Goal: Check status: Check status

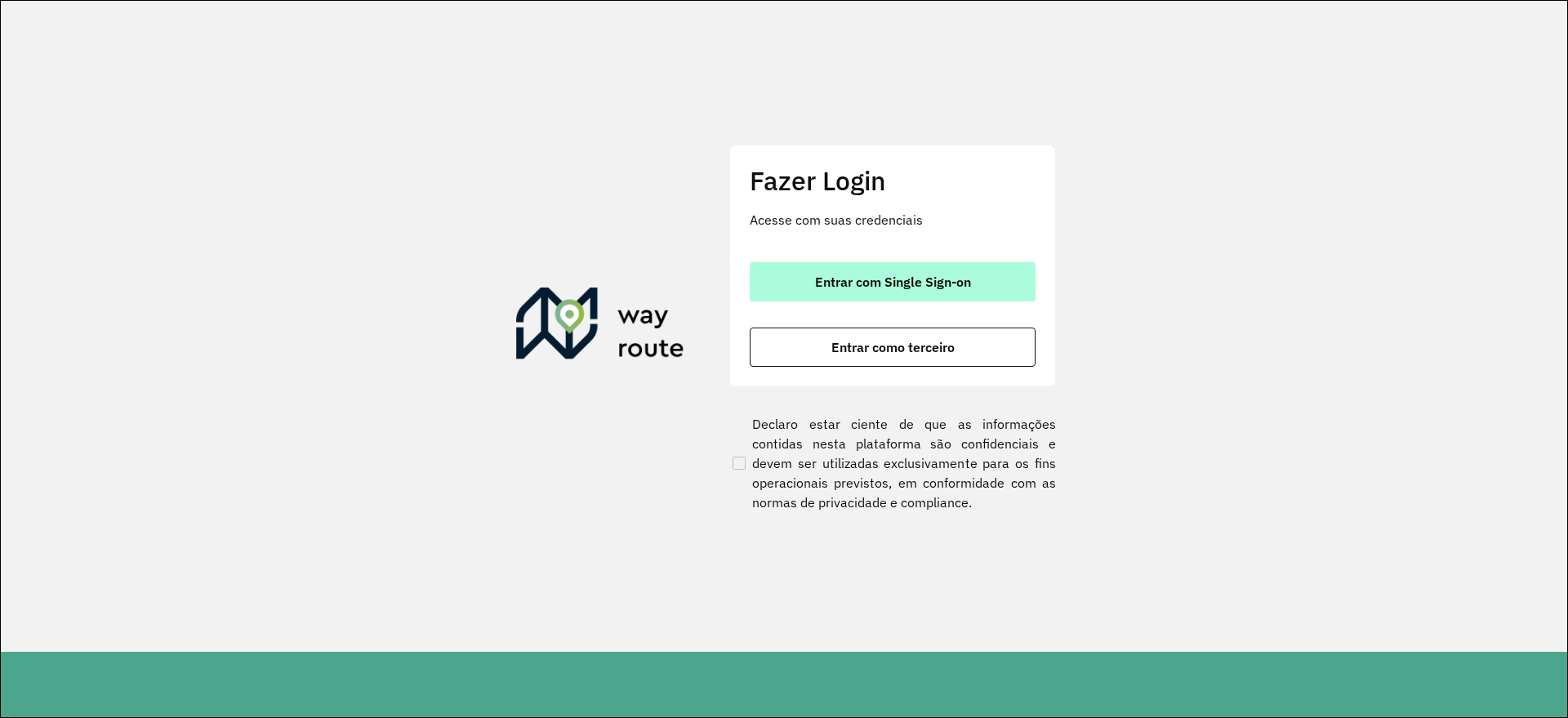
click at [959, 281] on span "Entrar com Single Sign-on" at bounding box center [893, 282] width 156 height 13
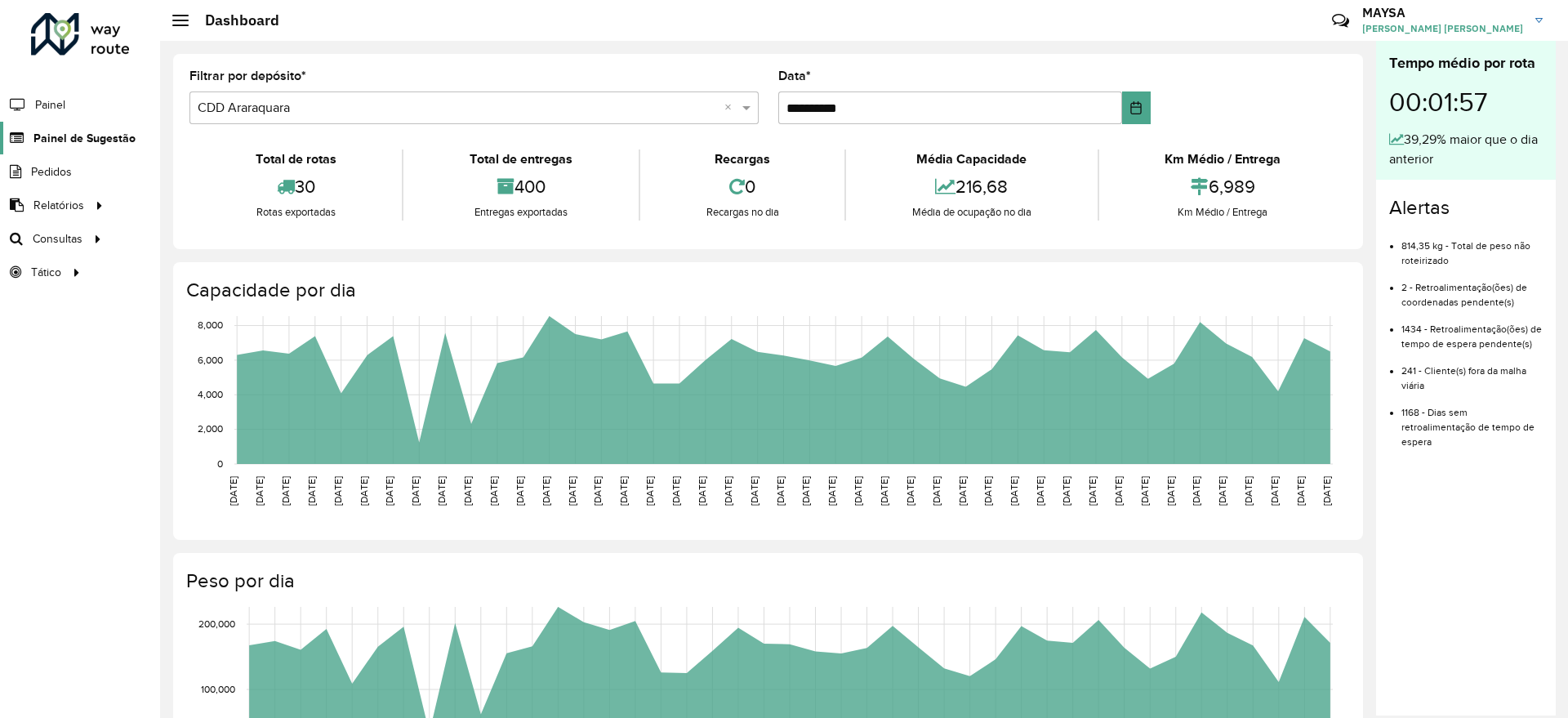
click at [109, 140] on span "Painel de Sugestão" at bounding box center [84, 138] width 102 height 17
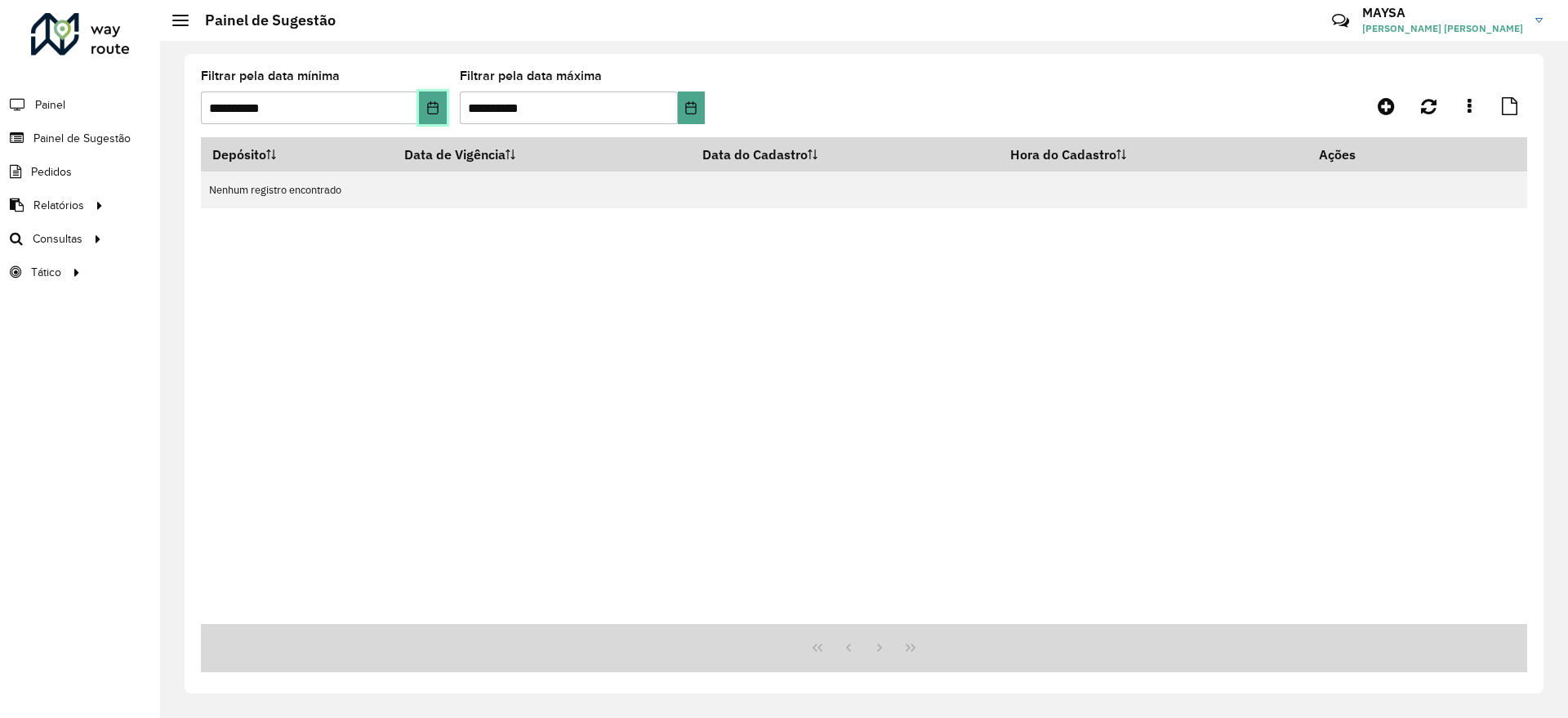
click at [435, 107] on icon "Choose Date" at bounding box center [432, 107] width 11 height 13
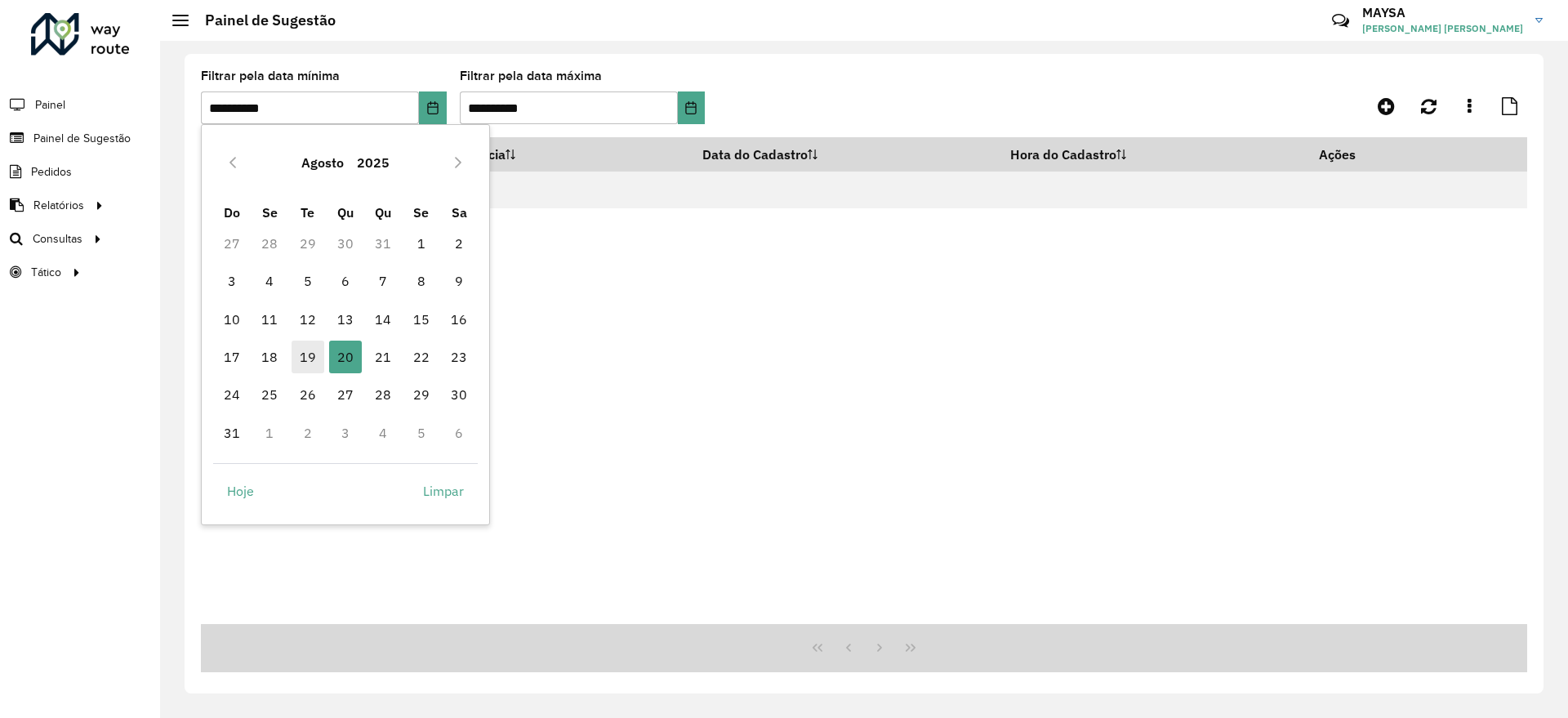
click at [303, 350] on span "19" at bounding box center [308, 357] width 33 height 33
type input "**********"
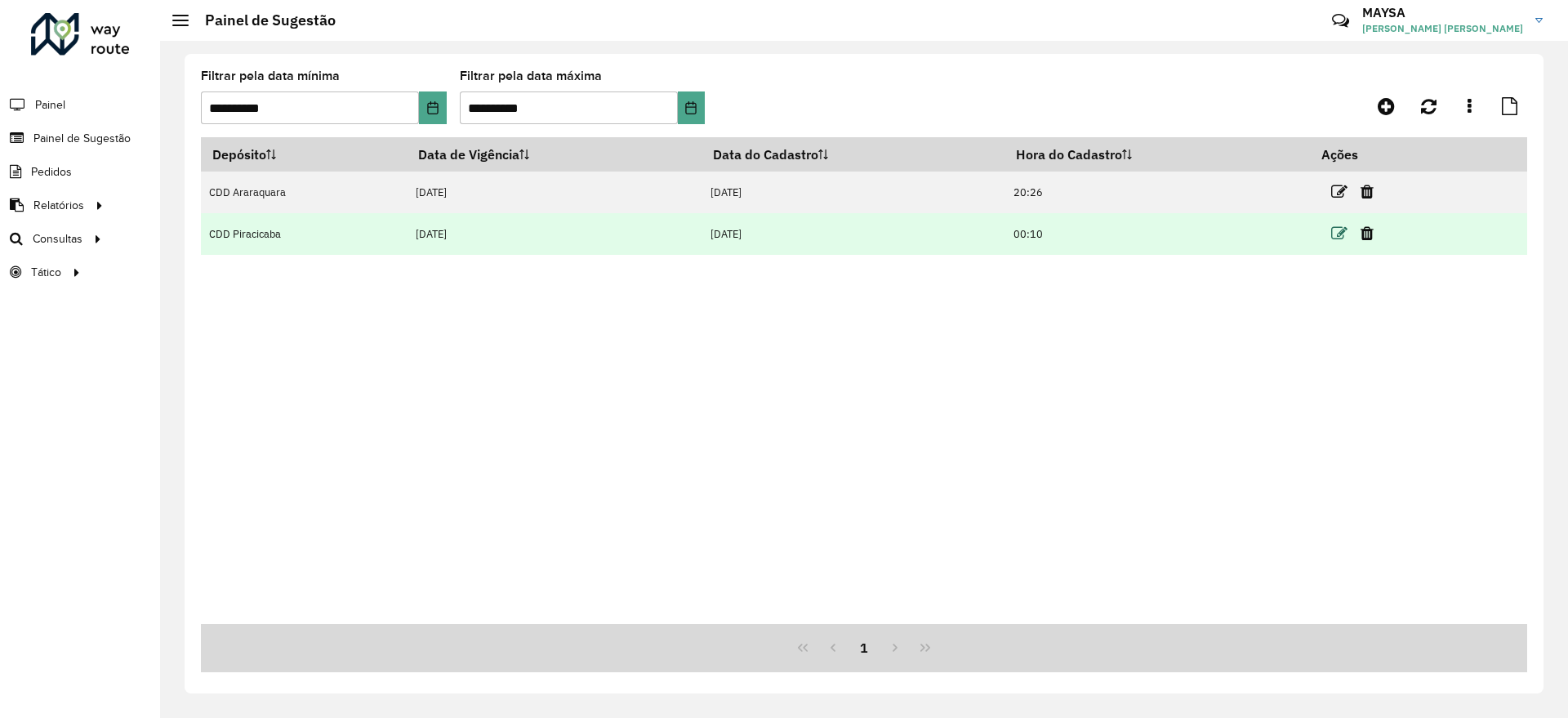
click at [1335, 231] on icon at bounding box center [1340, 234] width 16 height 16
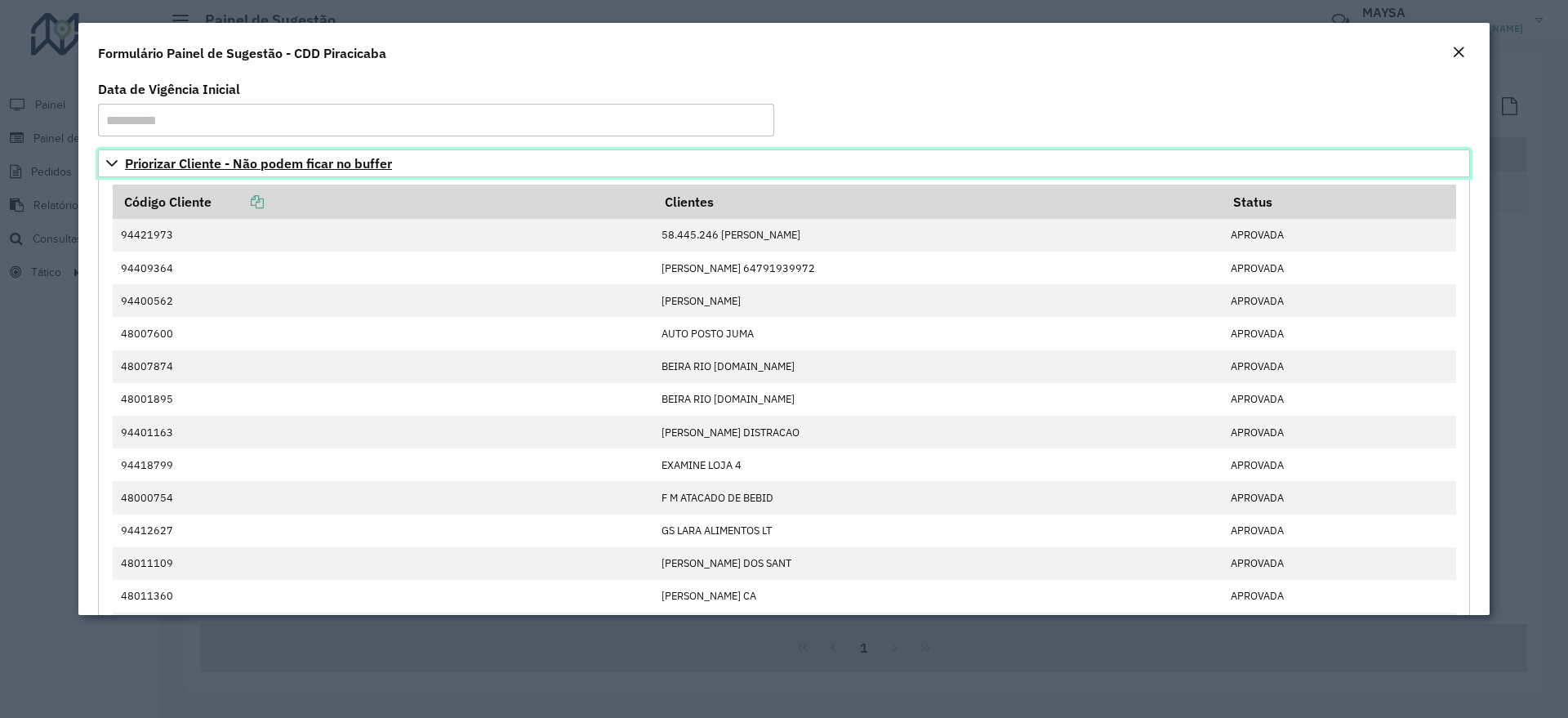
click at [113, 162] on icon at bounding box center [112, 164] width 13 height 13
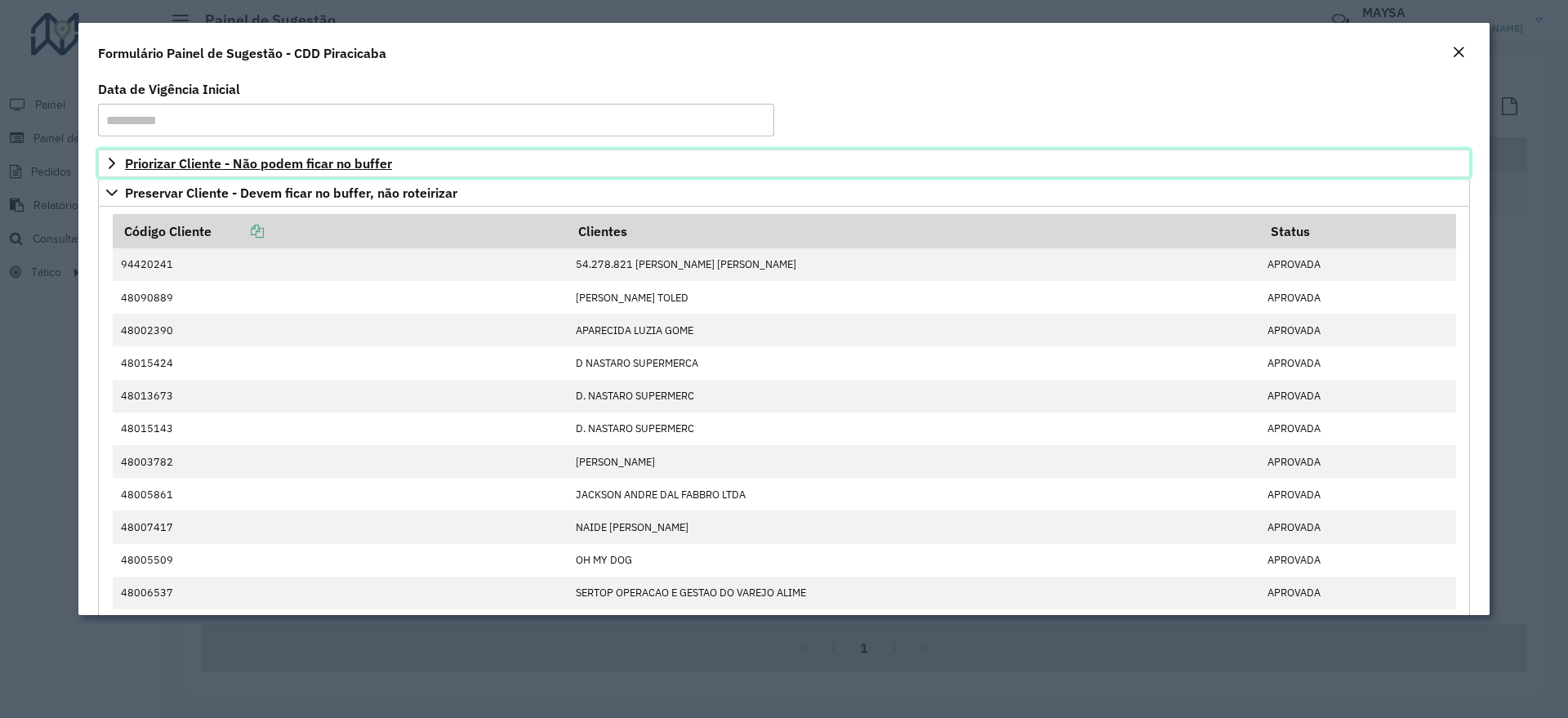
click at [113, 162] on icon at bounding box center [112, 164] width 6 height 12
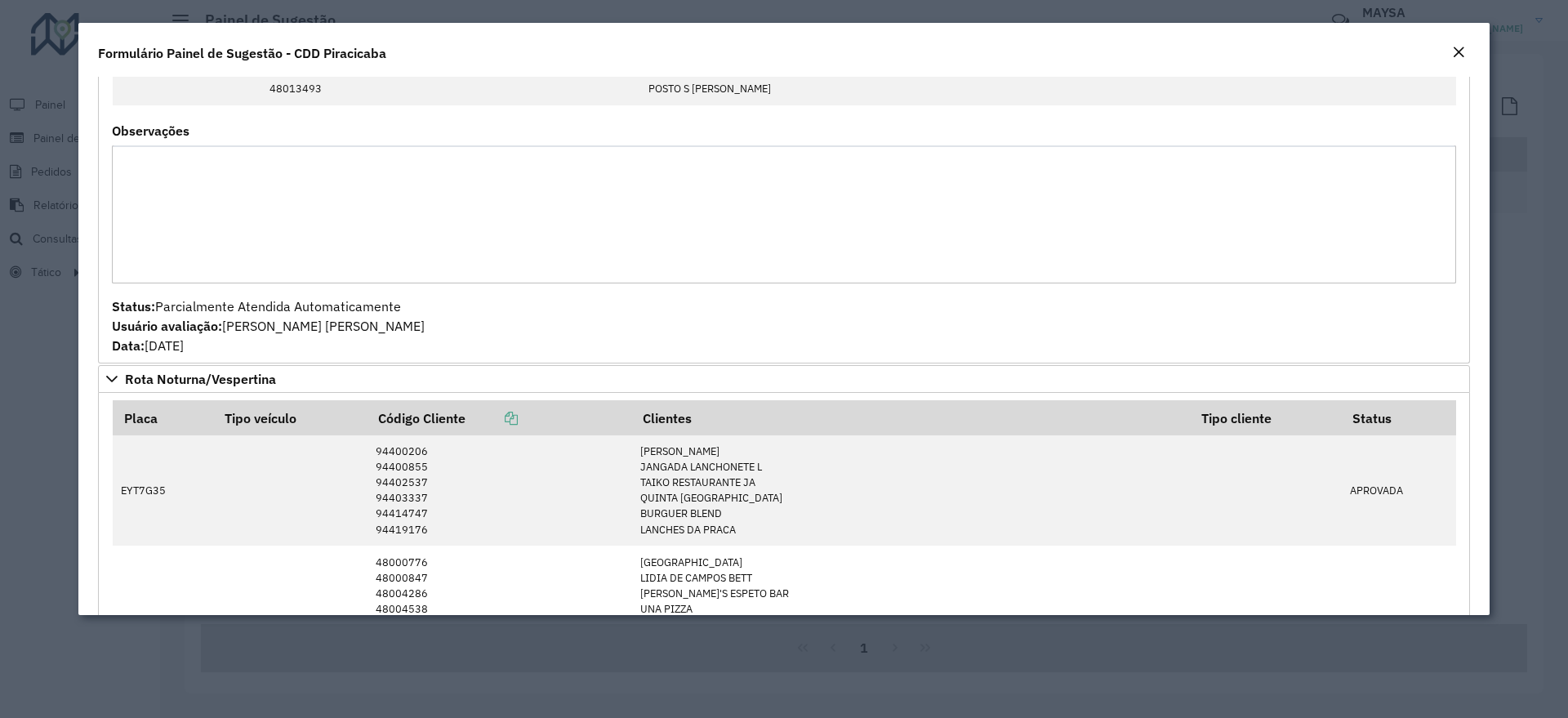
scroll to position [1737, 0]
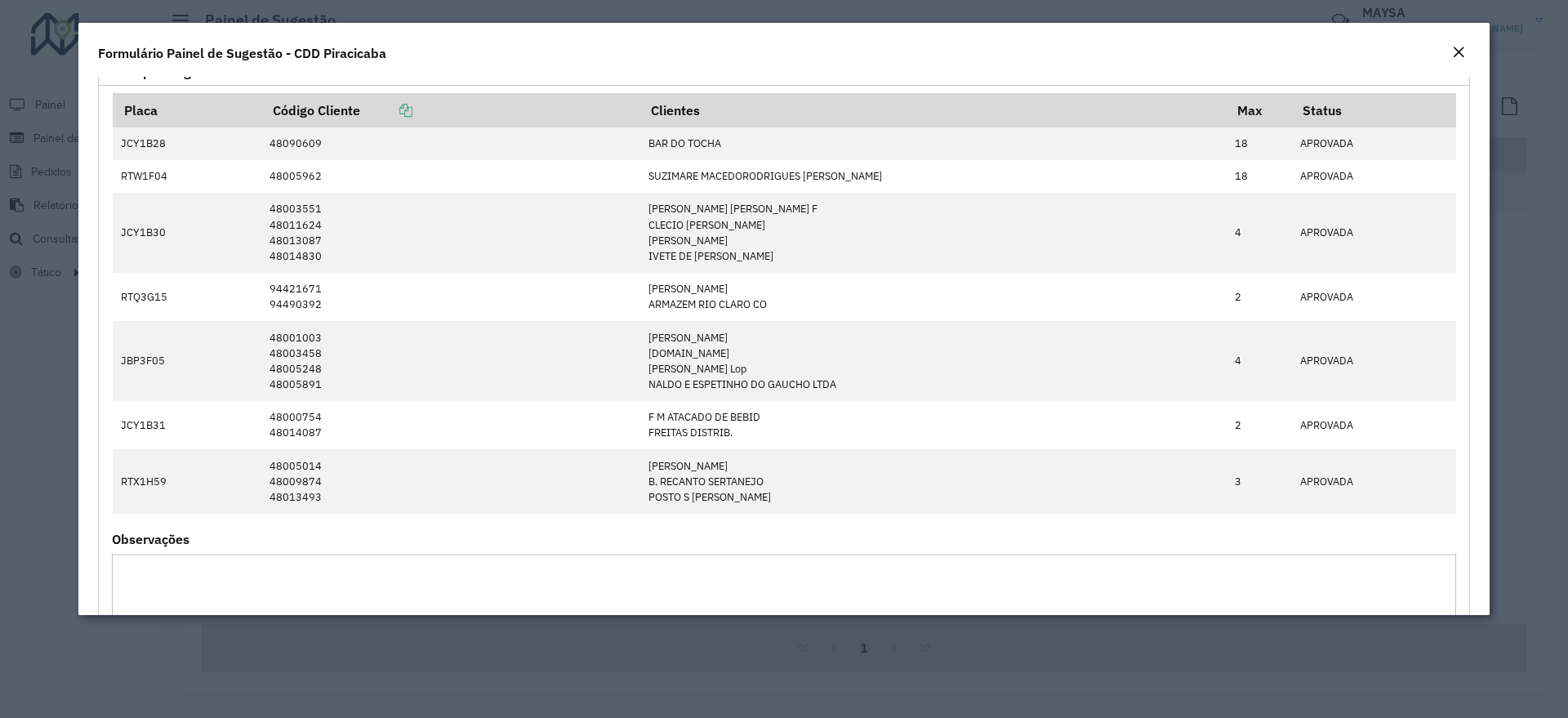
click at [1465, 47] on button "Close" at bounding box center [1458, 53] width 23 height 21
